Goal: Information Seeking & Learning: Check status

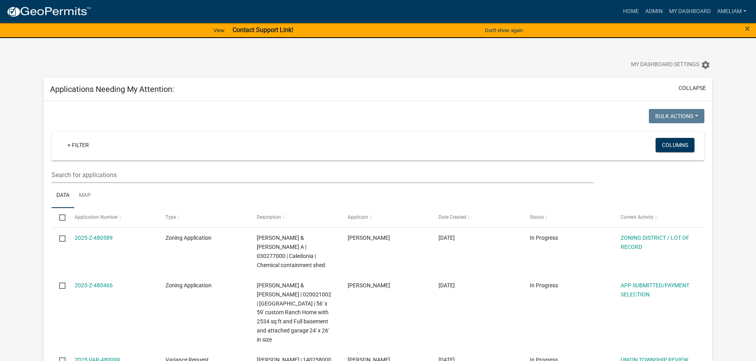
select select "3: 100"
click at [80, 146] on link "+ Filter" at bounding box center [78, 145] width 34 height 14
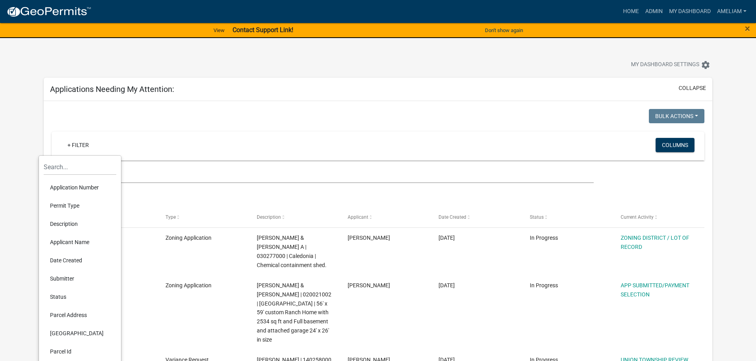
click at [65, 205] on li "Permit Type" at bounding box center [80, 206] width 73 height 18
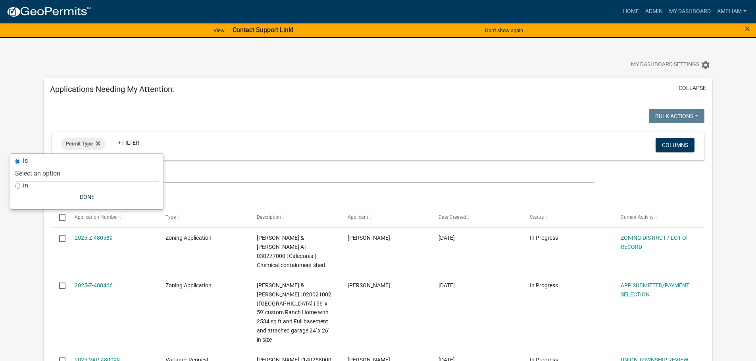
drag, startPoint x: 76, startPoint y: 178, endPoint x: 75, endPoint y: 184, distance: 6.0
click at [76, 179] on select "Select an option 911 Address Assignment Building Contractor (Registration) Buil…" at bounding box center [87, 173] width 144 height 16
select select "253dacdd-2dce-46fa-a212-aa06fd039a76"
click at [38, 165] on select "Select an option 911 Address Assignment Building Contractor (Registration) Buil…" at bounding box center [87, 173] width 144 height 16
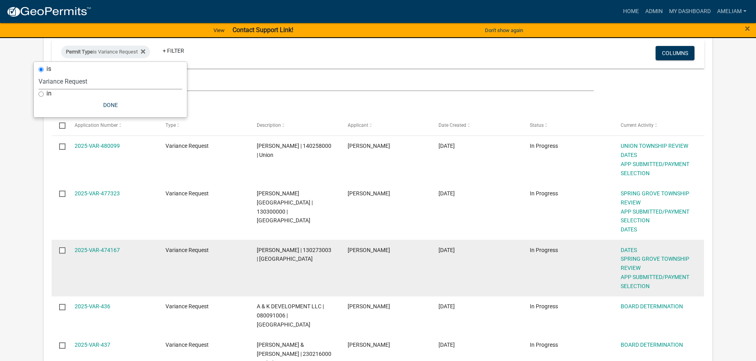
scroll to position [79, 0]
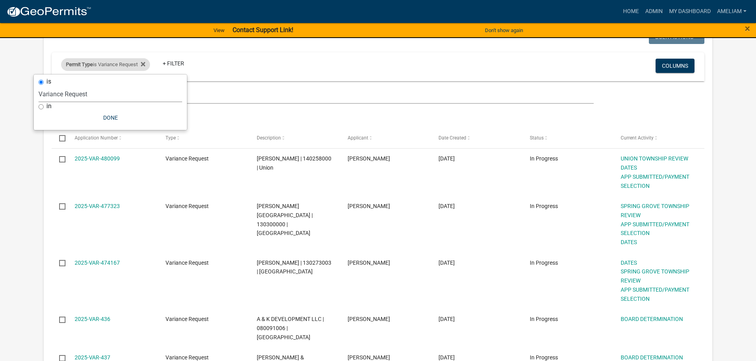
click at [150, 66] on div "Permit Type is Variance Request" at bounding box center [105, 64] width 89 height 13
click at [145, 65] on icon at bounding box center [143, 64] width 4 height 4
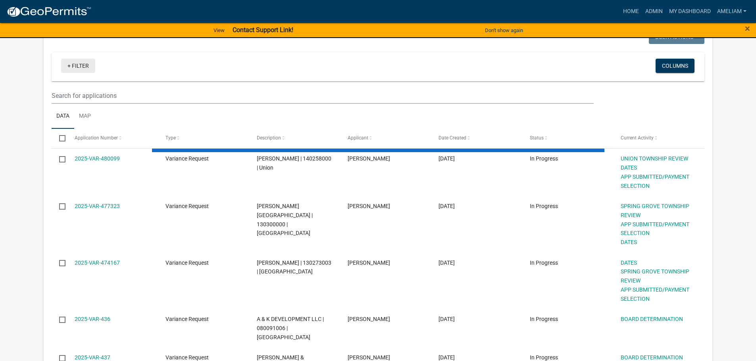
click at [84, 63] on link "+ Filter" at bounding box center [78, 66] width 34 height 14
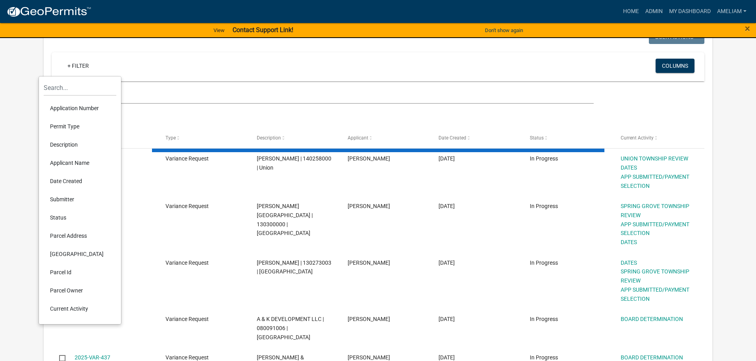
click at [70, 129] on li "Permit Type" at bounding box center [80, 126] width 73 height 18
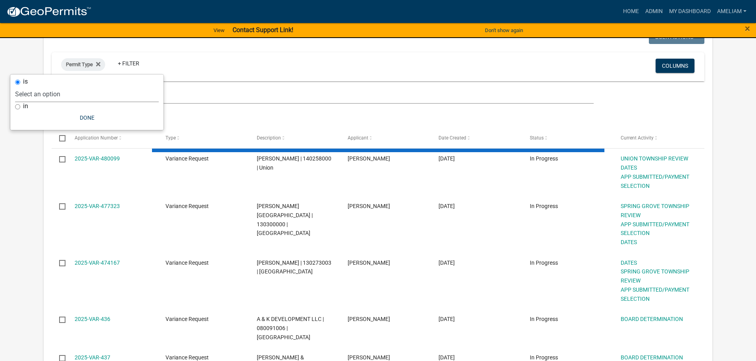
drag, startPoint x: 116, startPoint y: 95, endPoint x: 116, endPoint y: 100, distance: 5.6
click at [116, 95] on select "Select an option 911 Address Assignment Building Contractor (Registration) Buil…" at bounding box center [87, 94] width 144 height 16
select select "3: 100"
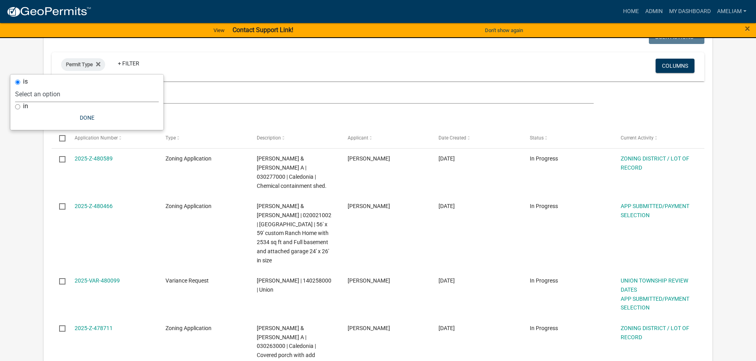
select select "bc324cb9-e0e9-4a62-a498-83b9cdb5bb02"
click at [46, 86] on select "Select an option 911 Address Assignment Building Contractor (Registration) Buil…" at bounding box center [87, 94] width 144 height 16
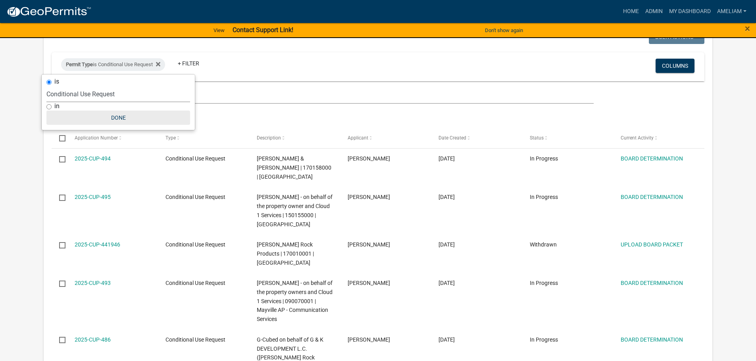
click at [114, 115] on button "Done" at bounding box center [118, 118] width 144 height 14
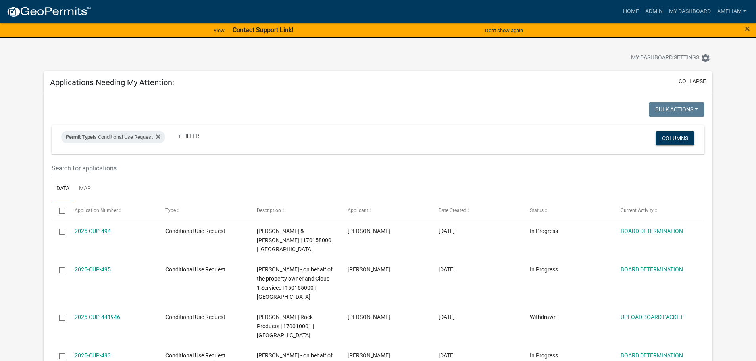
scroll to position [0, 0]
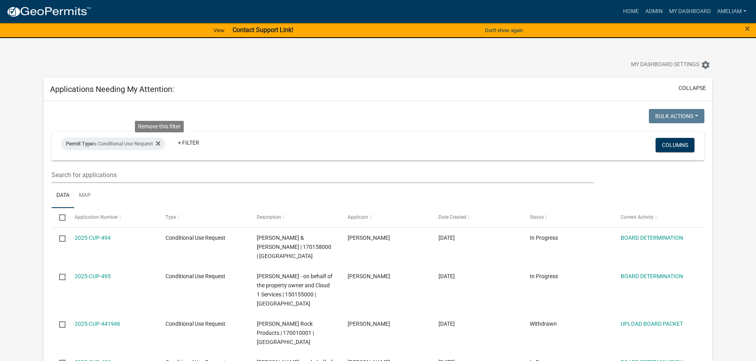
click at [159, 141] on icon at bounding box center [158, 143] width 4 height 6
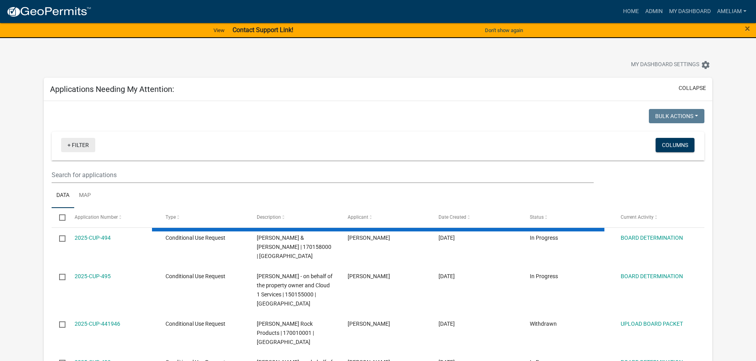
click at [85, 144] on link "+ Filter" at bounding box center [78, 145] width 34 height 14
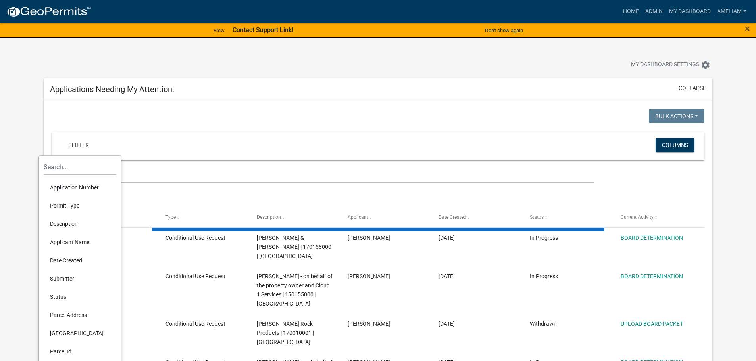
click at [76, 211] on li "Permit Type" at bounding box center [80, 206] width 73 height 18
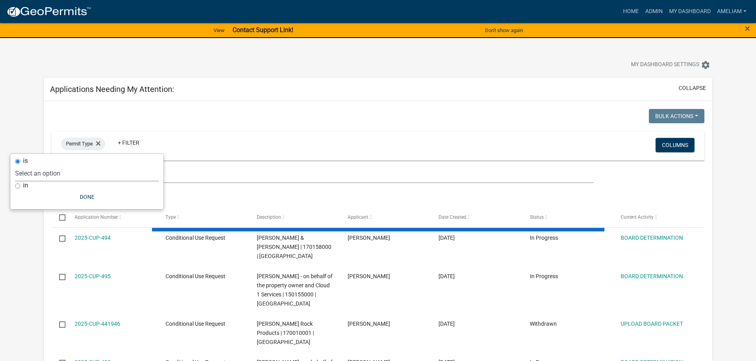
click at [88, 175] on select "Select an option 911 Address Assignment Building Contractor (Registration) Buil…" at bounding box center [87, 173] width 144 height 16
select select "3: 100"
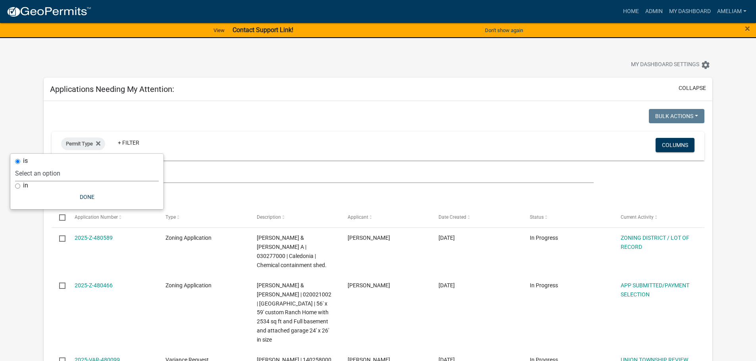
select select "673c2f27-9aad-41c8-ae77-96c346a88d9d"
click at [42, 165] on select "Select an option 911 Address Assignment Building Contractor (Registration) Buil…" at bounding box center [87, 173] width 144 height 16
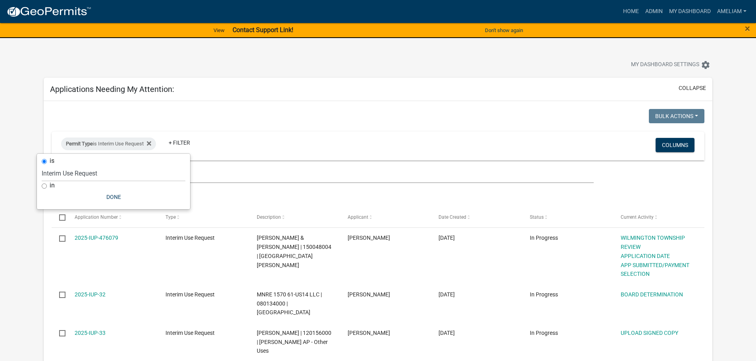
click at [305, 145] on div "Permit Type is Interim Use Request + Filter" at bounding box center [270, 146] width 430 height 21
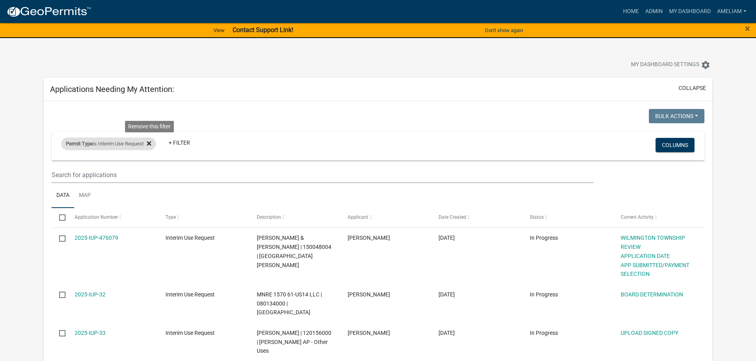
click at [150, 144] on icon at bounding box center [149, 143] width 4 height 6
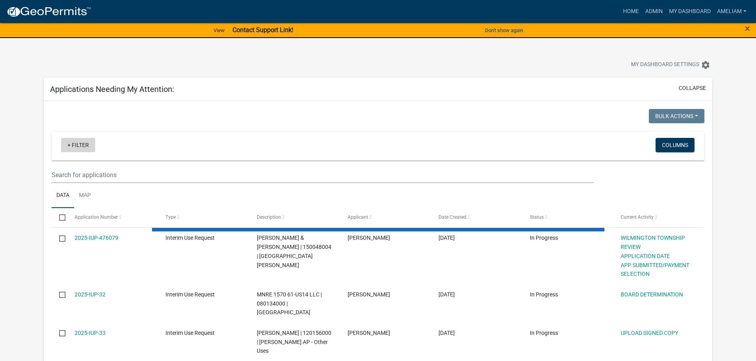
click at [82, 146] on link "+ Filter" at bounding box center [78, 145] width 34 height 14
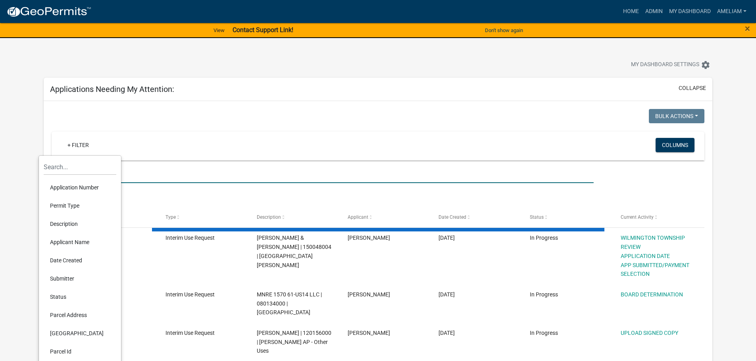
drag, startPoint x: 153, startPoint y: 177, endPoint x: 140, endPoint y: 172, distance: 13.2
click at [153, 177] on input "text" at bounding box center [323, 175] width 542 height 16
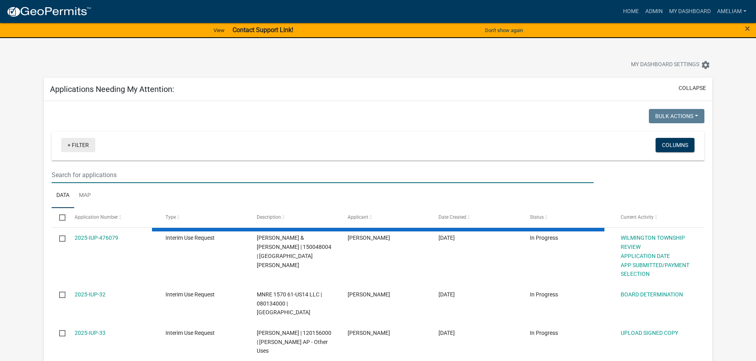
click at [75, 145] on link "+ Filter" at bounding box center [78, 145] width 34 height 14
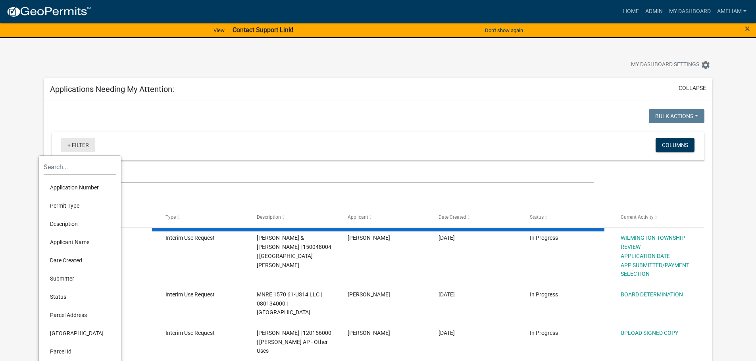
select select "3: 100"
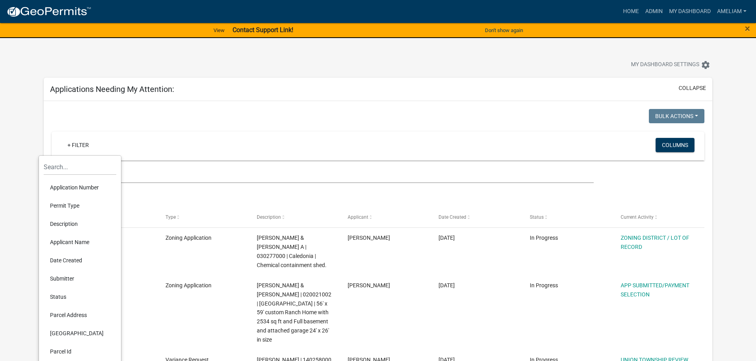
click at [55, 202] on li "Permit Type" at bounding box center [80, 206] width 73 height 18
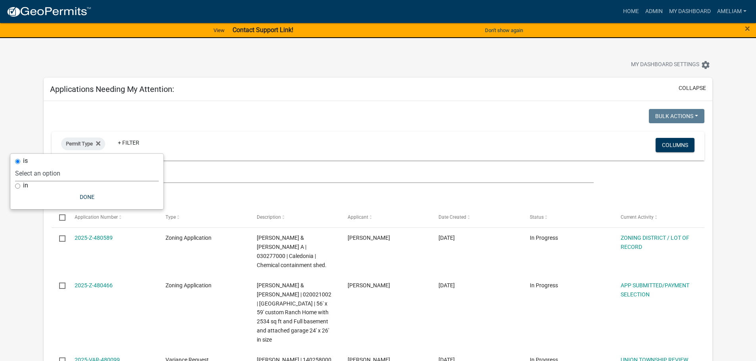
click at [63, 175] on select "Select an option 911 Address Assignment Building Contractor (Registration) Buil…" at bounding box center [87, 173] width 144 height 16
select select "ab47ea82-e657-482e-ae9b-2200b05822c4"
click at [40, 165] on select "Select an option 911 Address Assignment Building Contractor (Registration) Buil…" at bounding box center [87, 173] width 144 height 16
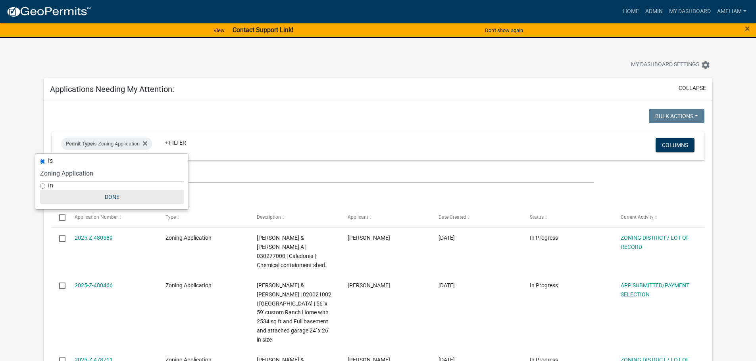
click at [100, 197] on button "Done" at bounding box center [112, 197] width 144 height 14
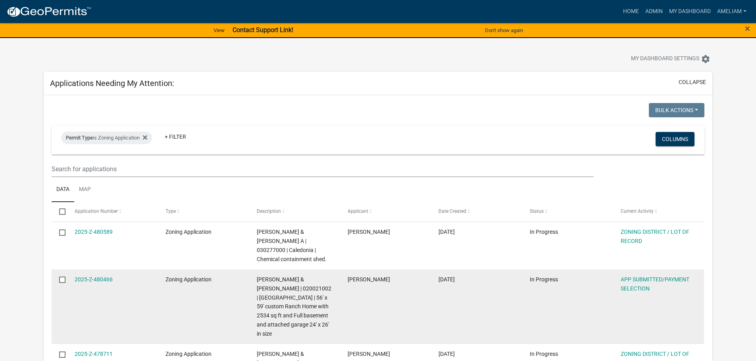
scroll to position [119, 0]
